Goal: Information Seeking & Learning: Learn about a topic

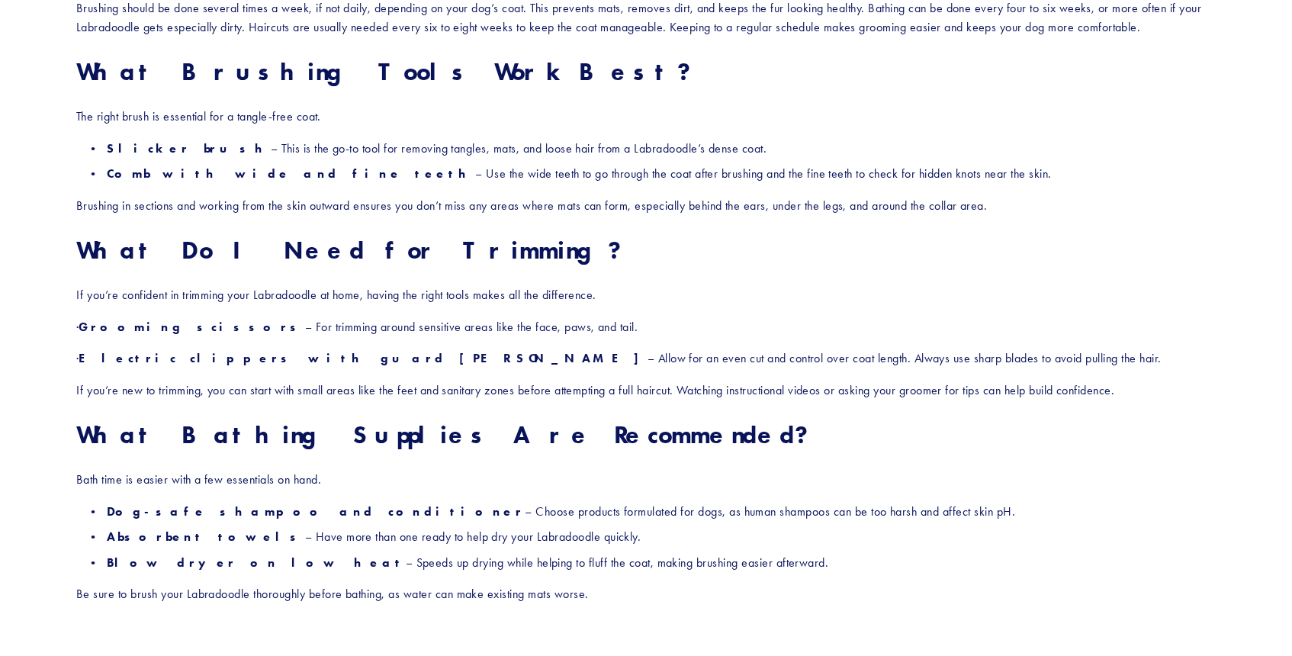
scroll to position [918, 0]
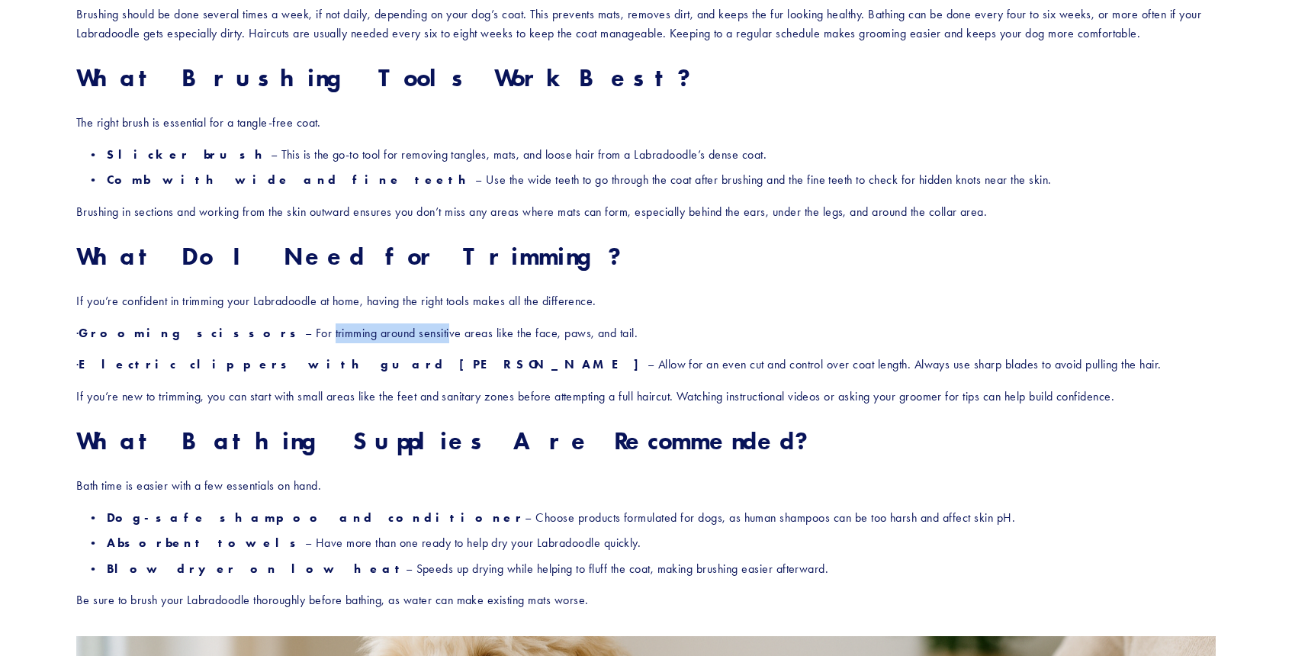
drag, startPoint x: 237, startPoint y: 327, endPoint x: 356, endPoint y: 326, distance: 118.3
click at [356, 327] on p "· Grooming scissors – For trimming around sensitive areas like the face, paws, …" at bounding box center [646, 333] width 1140 height 20
drag, startPoint x: 212, startPoint y: 373, endPoint x: 274, endPoint y: 365, distance: 62.3
click at [274, 365] on strong "Electric clippers with guard [PERSON_NAME]" at bounding box center [363, 364] width 568 height 14
drag, startPoint x: 187, startPoint y: 397, endPoint x: 323, endPoint y: 403, distance: 135.9
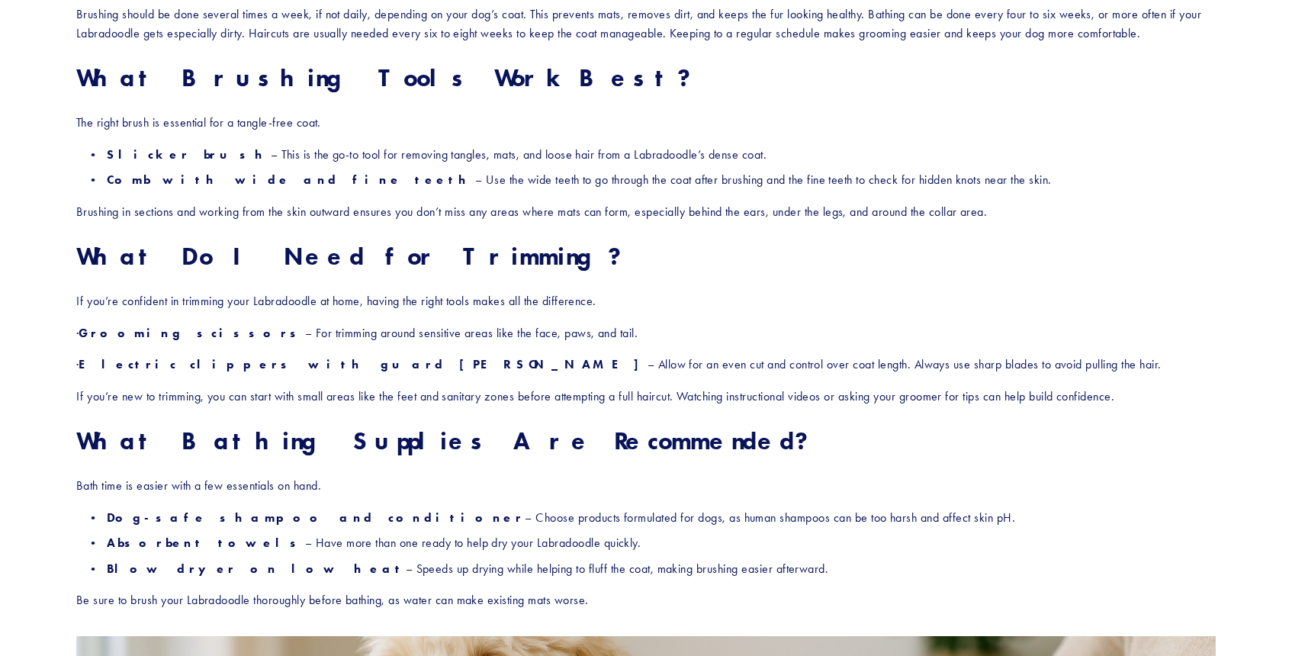
click at [323, 403] on p "If you’re new to trimming, you can start with small areas like the feet and san…" at bounding box center [646, 397] width 1140 height 20
drag, startPoint x: 323, startPoint y: 403, endPoint x: 383, endPoint y: 405, distance: 60.3
click at [383, 405] on p "If you’re new to trimming, you can start with small areas like the feet and san…" at bounding box center [646, 397] width 1140 height 20
click at [639, 404] on p "If you’re new to trimming, you can start with small areas like the feet and san…" at bounding box center [646, 397] width 1140 height 20
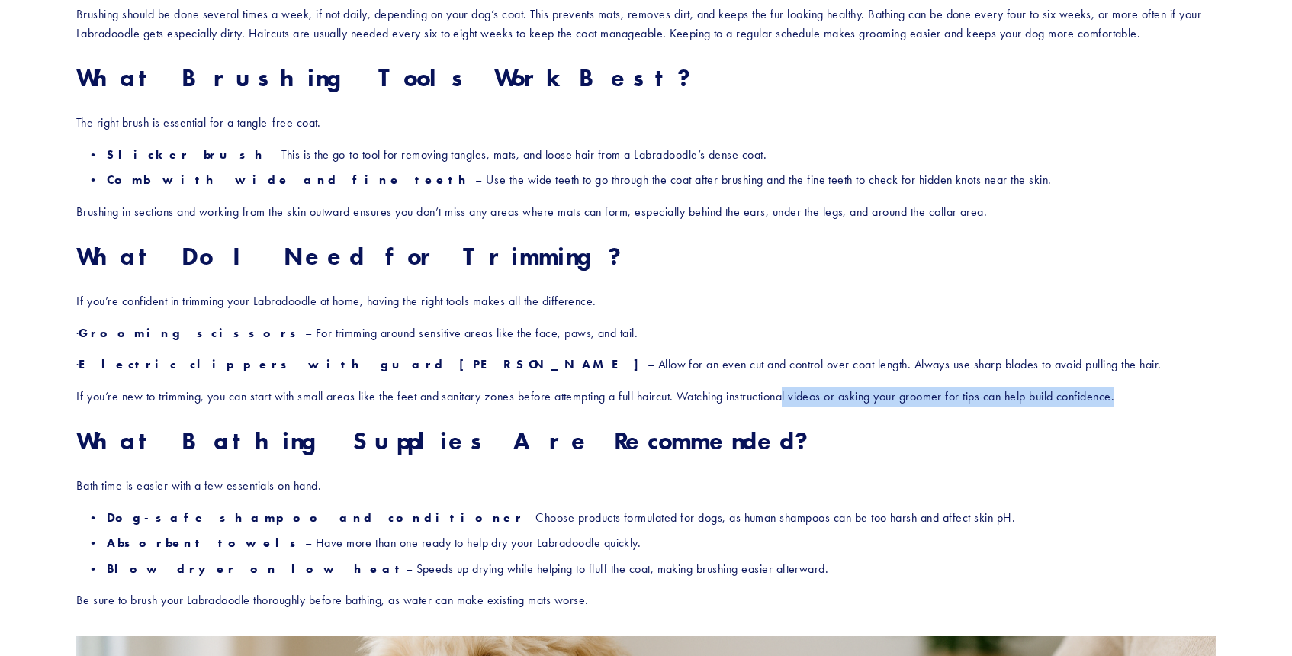
drag, startPoint x: 793, startPoint y: 404, endPoint x: 900, endPoint y: 409, distance: 106.9
click at [900, 410] on div "Labradoodles are known for their adorable, fluffy coats, but that beautiful fur…" at bounding box center [646, 208] width 1140 height 804
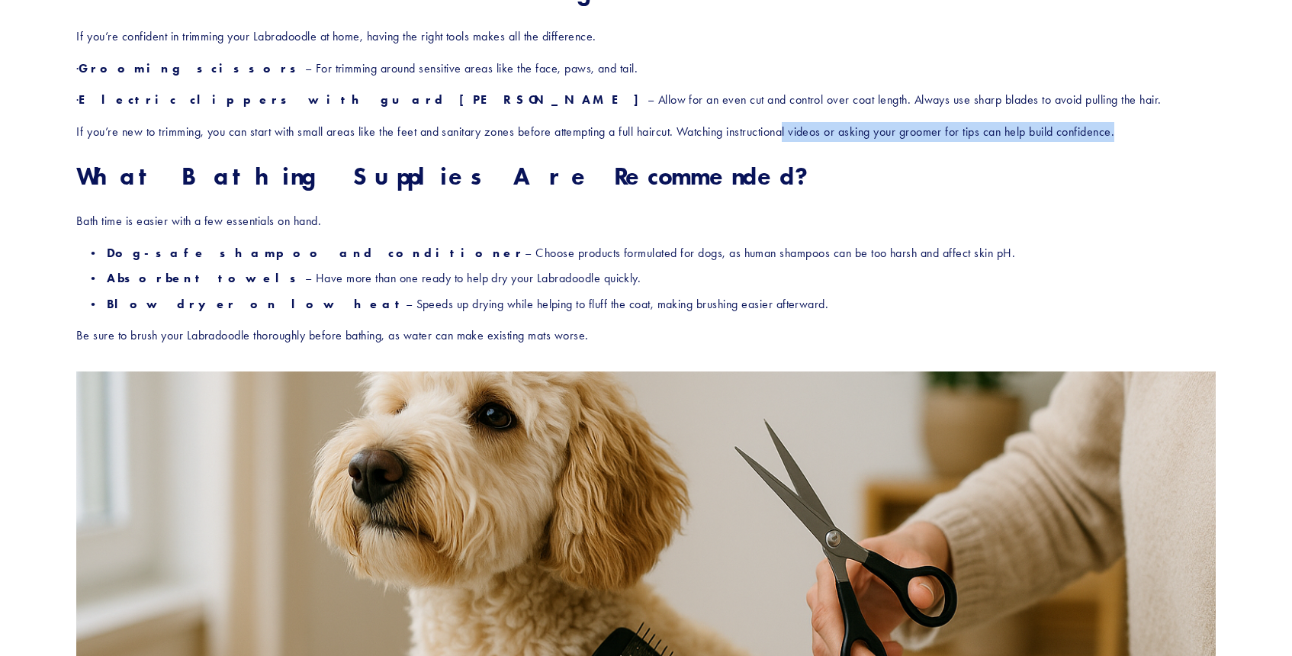
scroll to position [1232, 0]
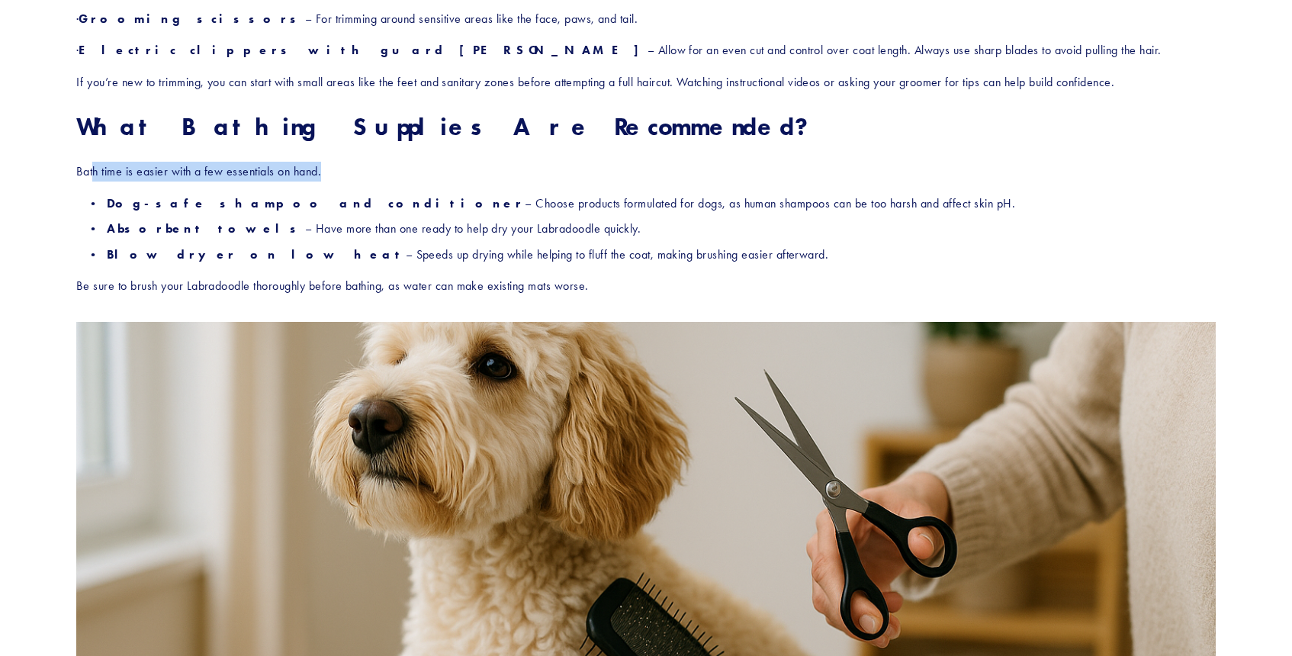
drag, startPoint x: 95, startPoint y: 170, endPoint x: 303, endPoint y: 188, distance: 209.0
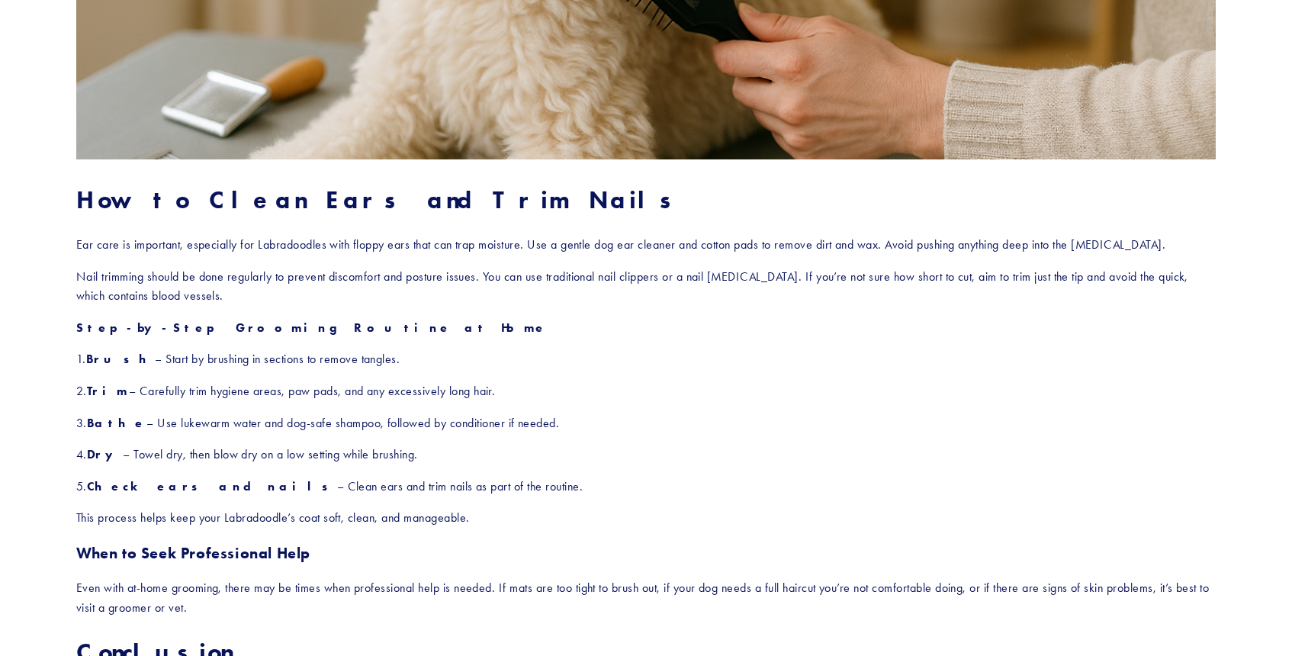
scroll to position [1939, 0]
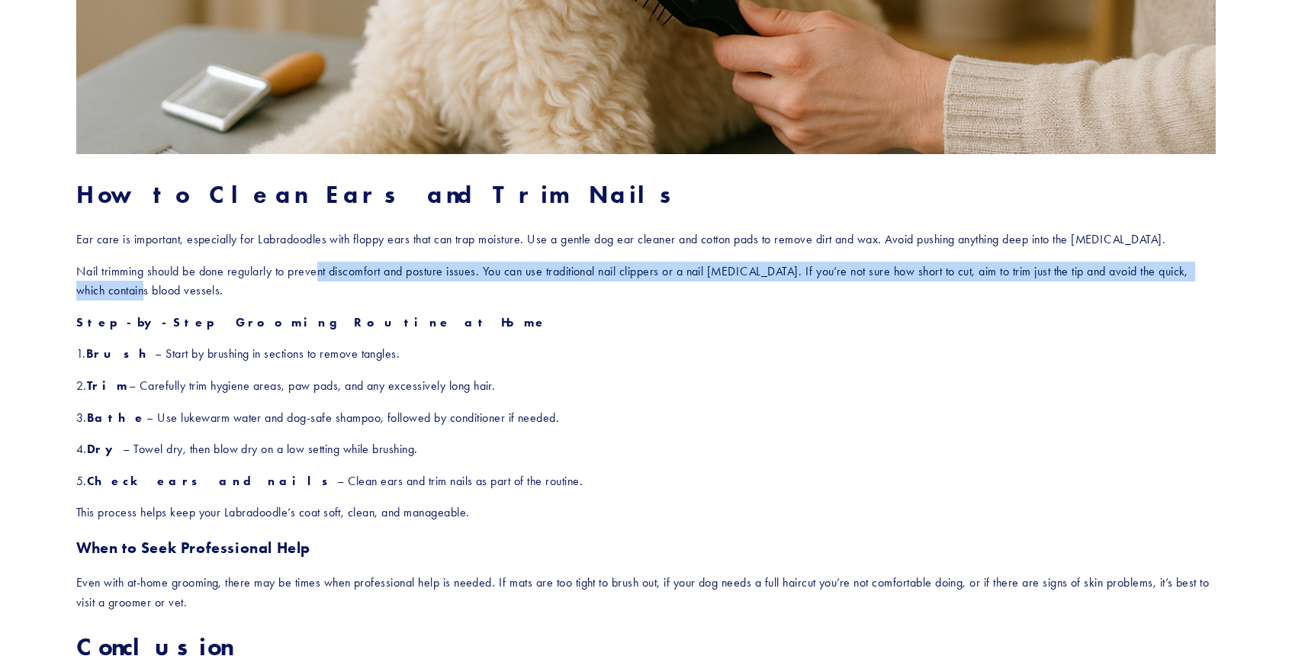
drag, startPoint x: 149, startPoint y: 287, endPoint x: 317, endPoint y: 273, distance: 169.2
click at [318, 273] on p "Nail trimming should be done regularly to prevent discomfort and posture issues…" at bounding box center [646, 281] width 1140 height 39
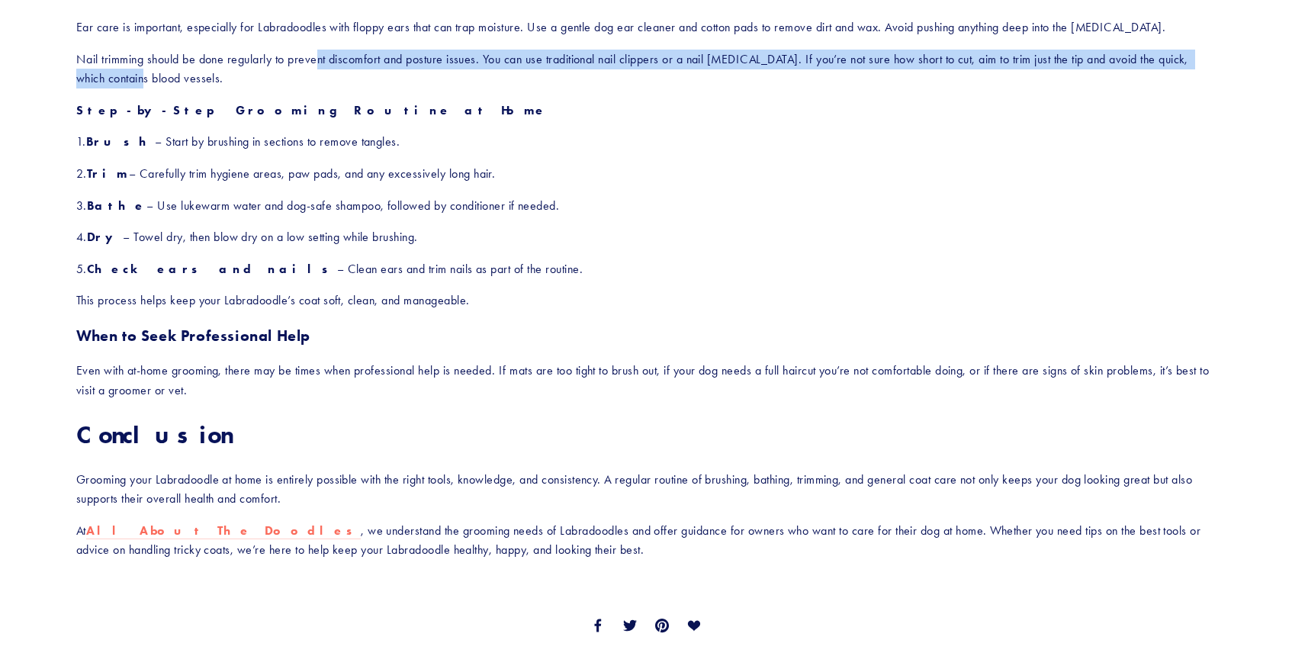
scroll to position [2173, 0]
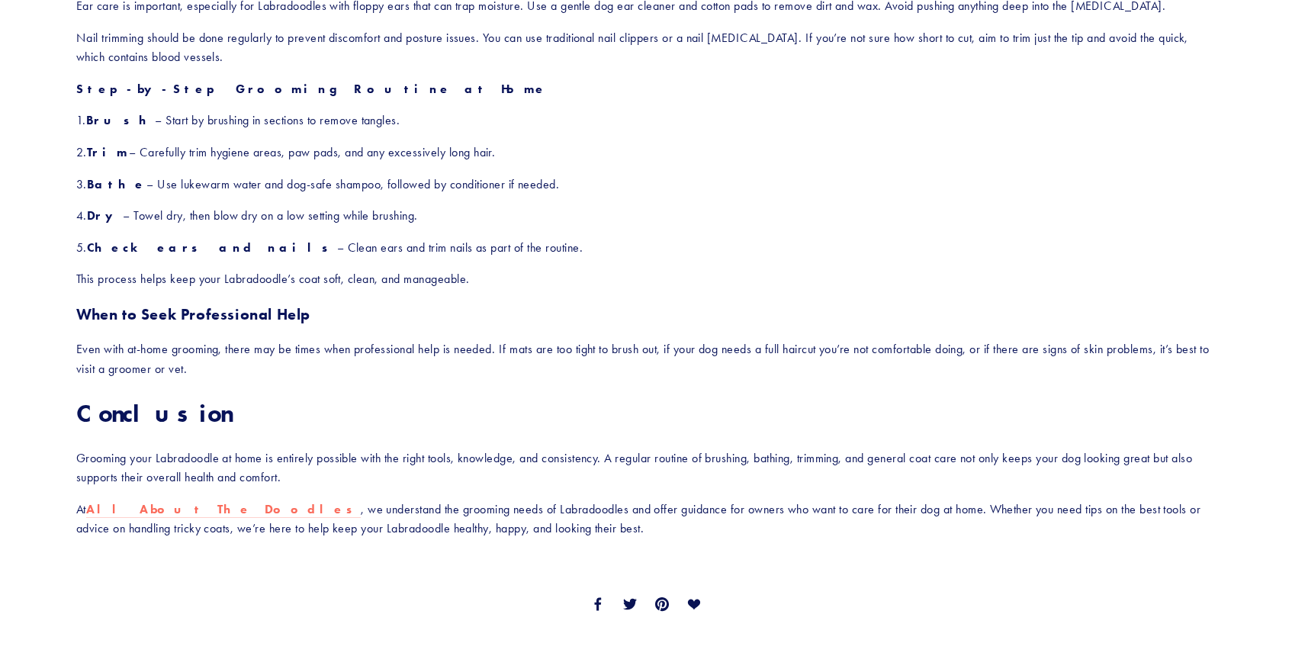
click at [150, 368] on p "Even with at-home grooming, there may be times when professional help is needed…" at bounding box center [646, 358] width 1140 height 39
drag, startPoint x: 213, startPoint y: 351, endPoint x: 265, endPoint y: 356, distance: 52.1
click at [265, 356] on p "Even with at-home grooming, there may be times when professional help is needed…" at bounding box center [646, 358] width 1140 height 39
drag, startPoint x: 634, startPoint y: 356, endPoint x: 729, endPoint y: 354, distance: 95.4
click at [729, 354] on p "Even with at-home grooming, there may be times when professional help is needed…" at bounding box center [646, 358] width 1140 height 39
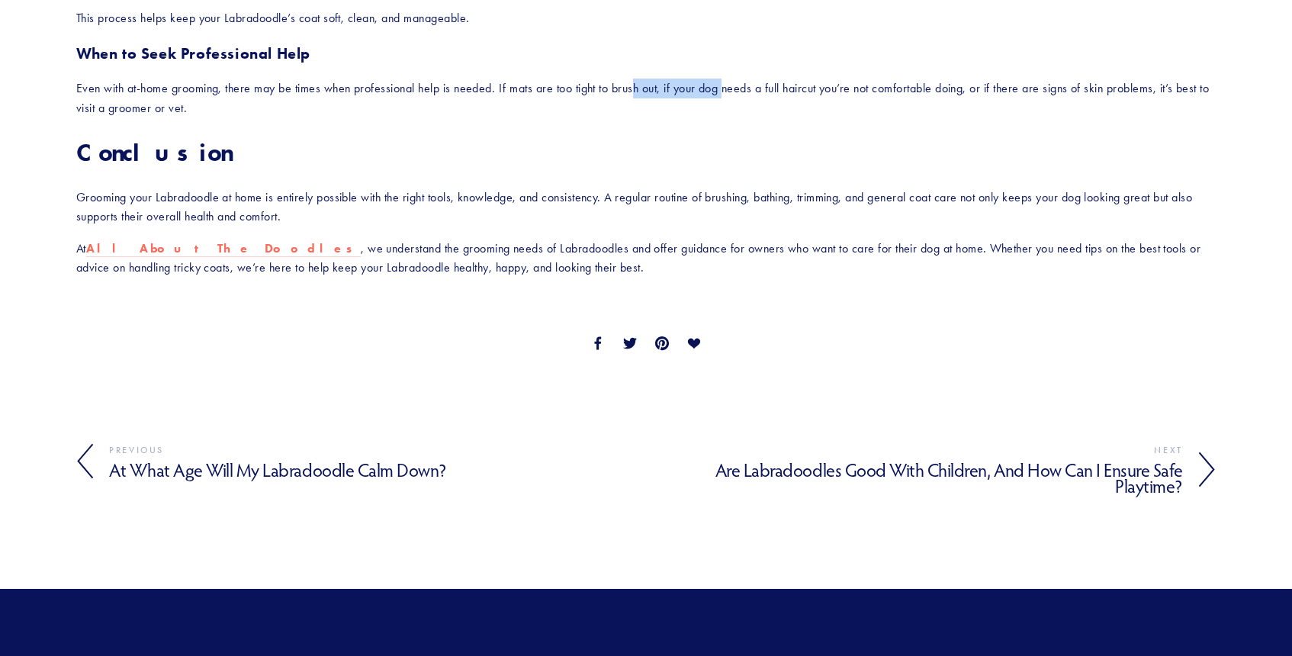
scroll to position [2435, 0]
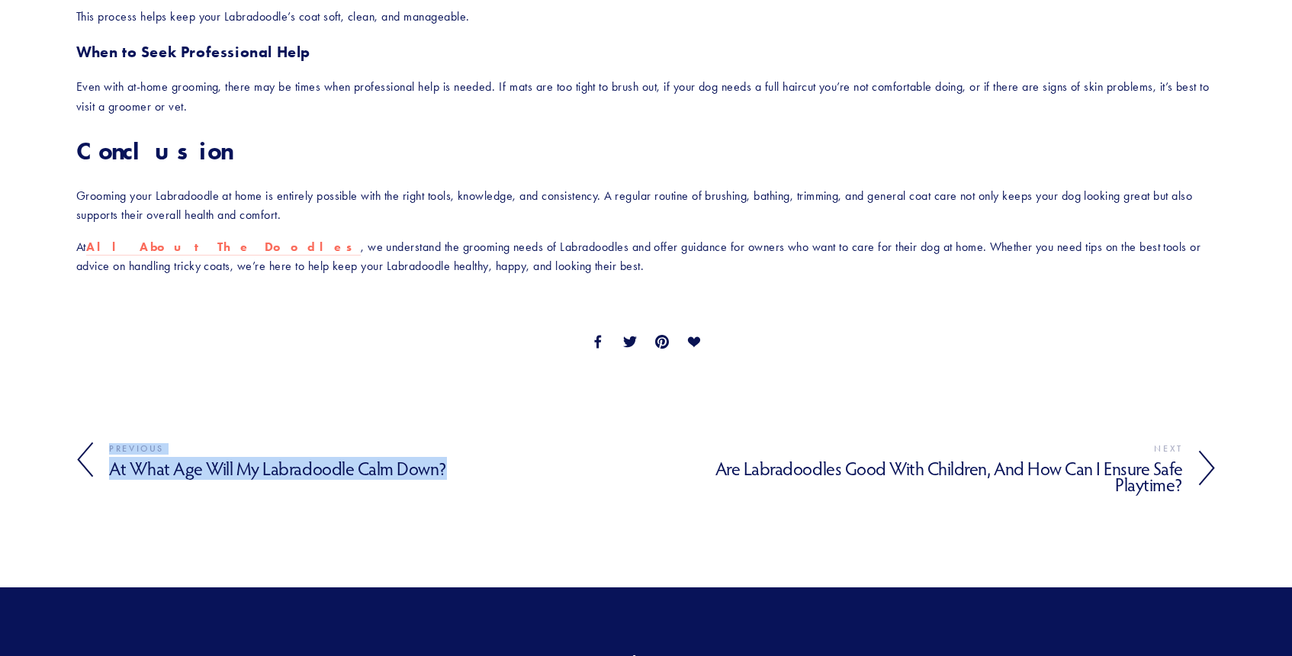
click at [208, 468] on h4 "At What Age Will My Labradoodle Calm Down?" at bounding box center [377, 469] width 537 height 22
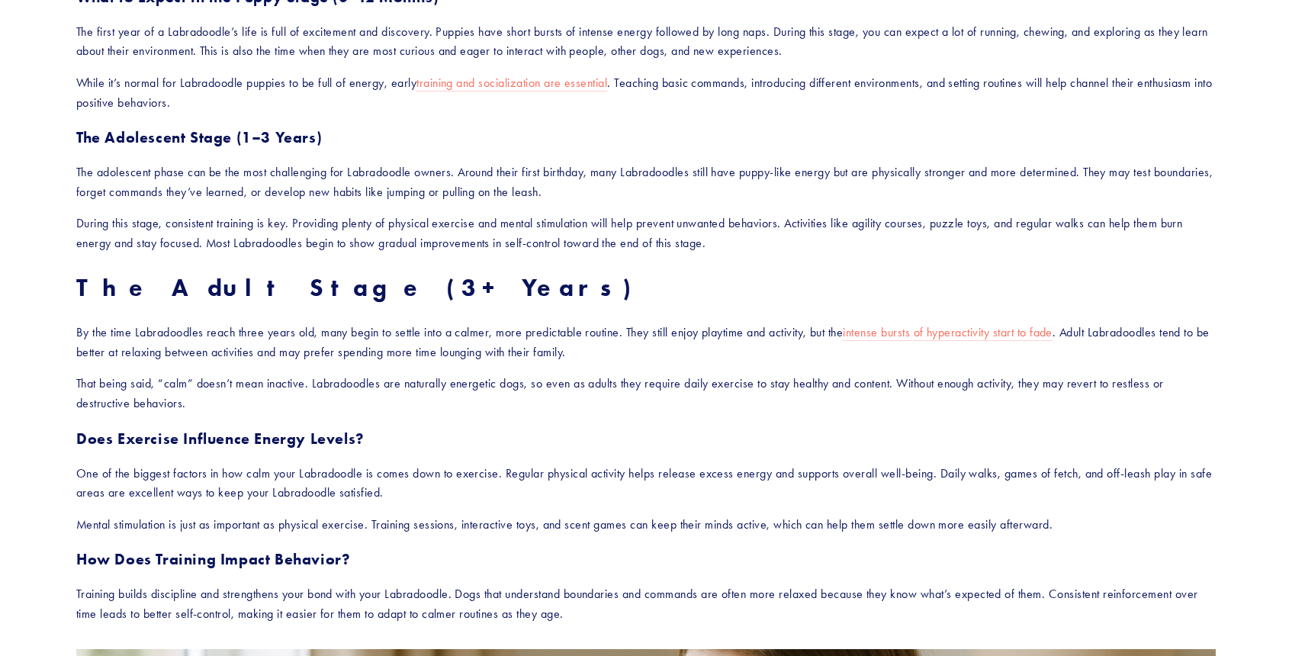
scroll to position [919, 0]
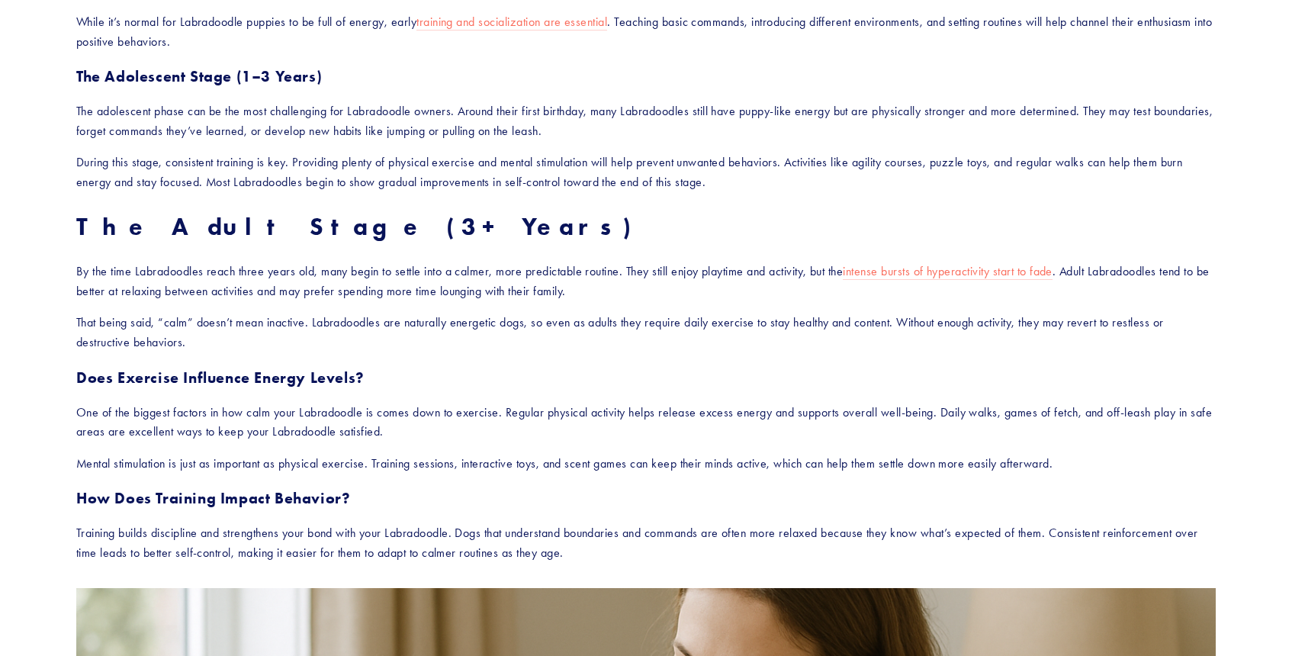
click at [283, 336] on p "That being said, “calm” doesn’t mean inactive. Labradoodles are naturally energ…" at bounding box center [646, 332] width 1140 height 39
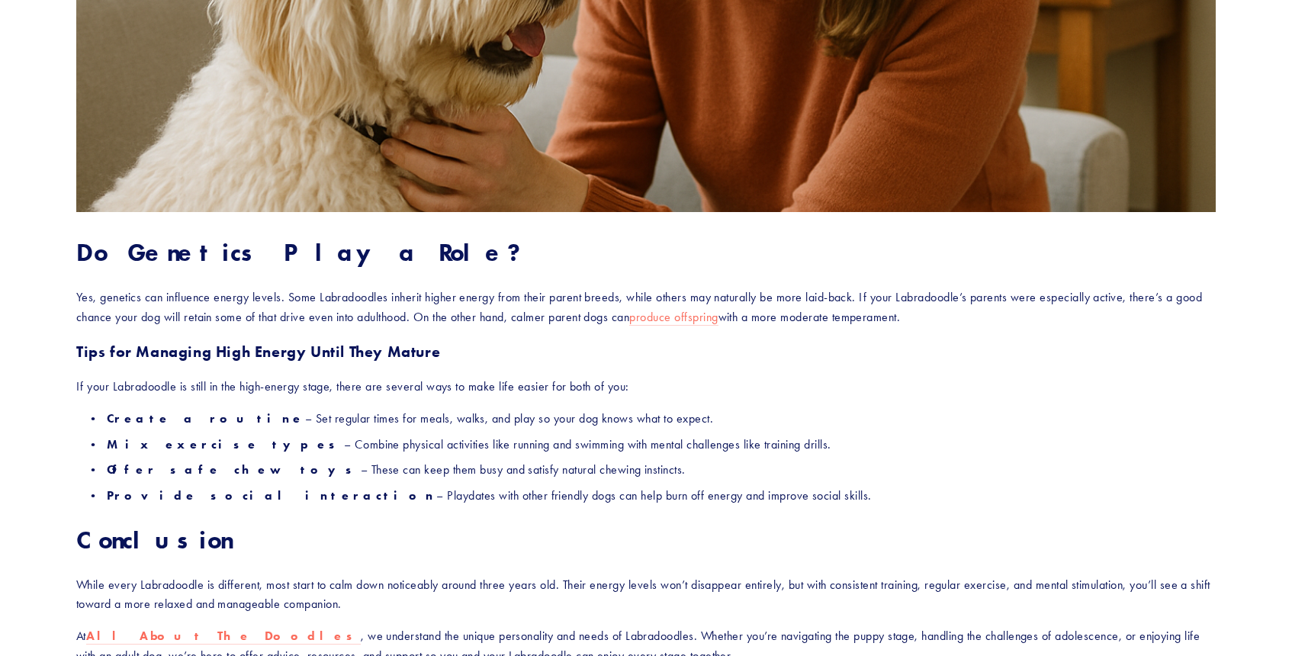
scroll to position [2000, 0]
